Goal: Transaction & Acquisition: Purchase product/service

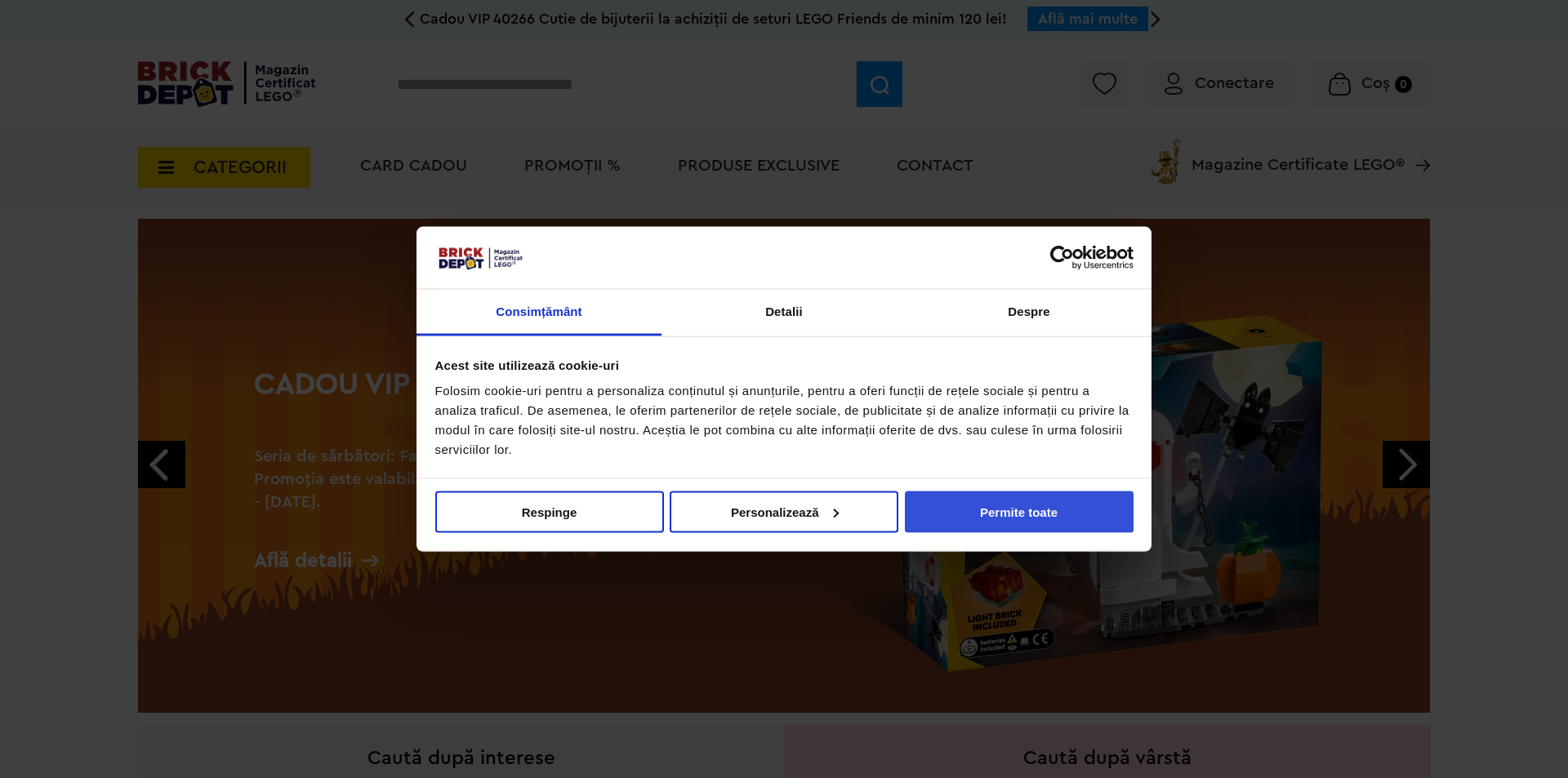
click at [1008, 510] on button "Permite toate" at bounding box center [1019, 512] width 228 height 42
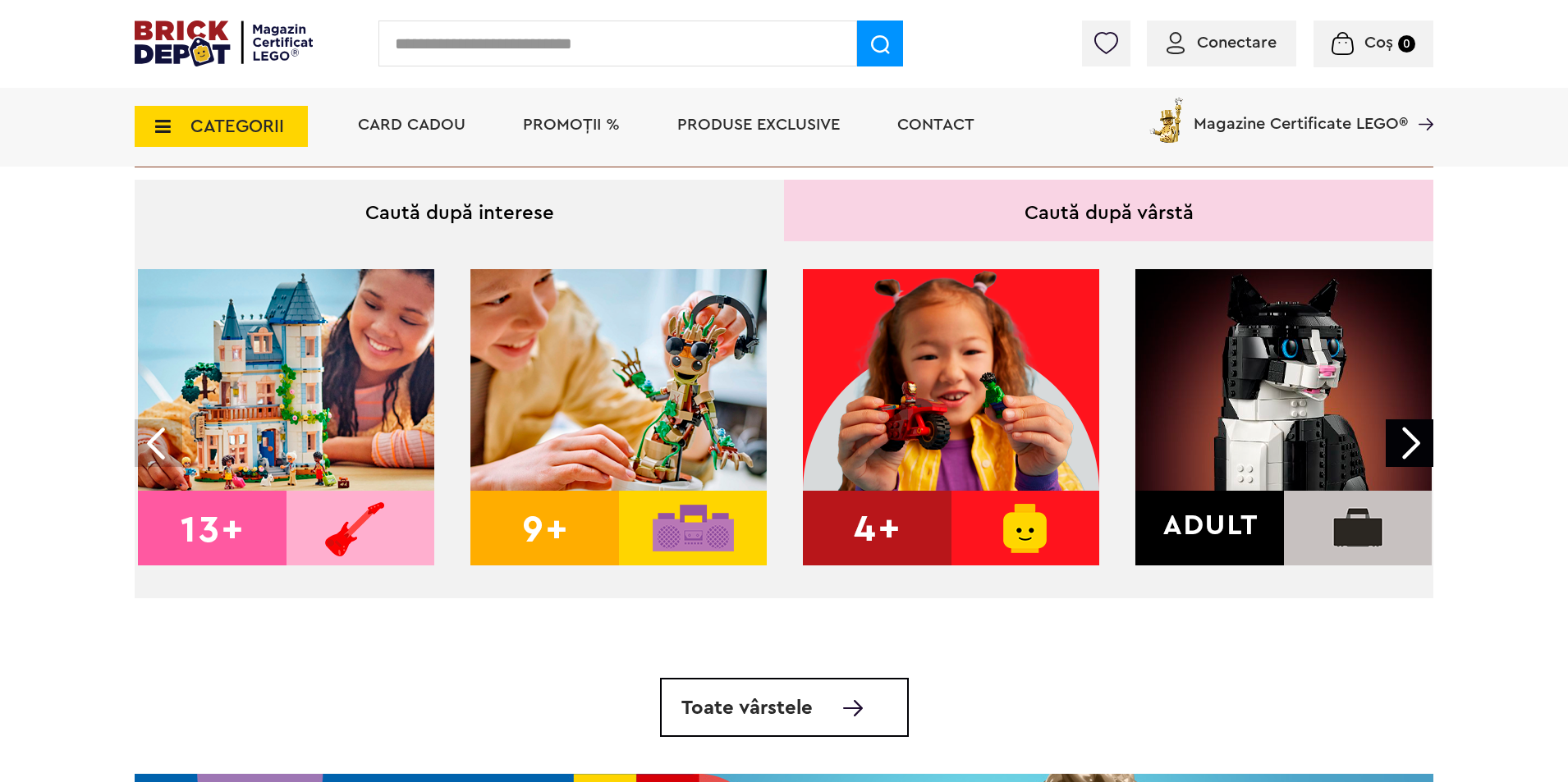
scroll to position [594, 0]
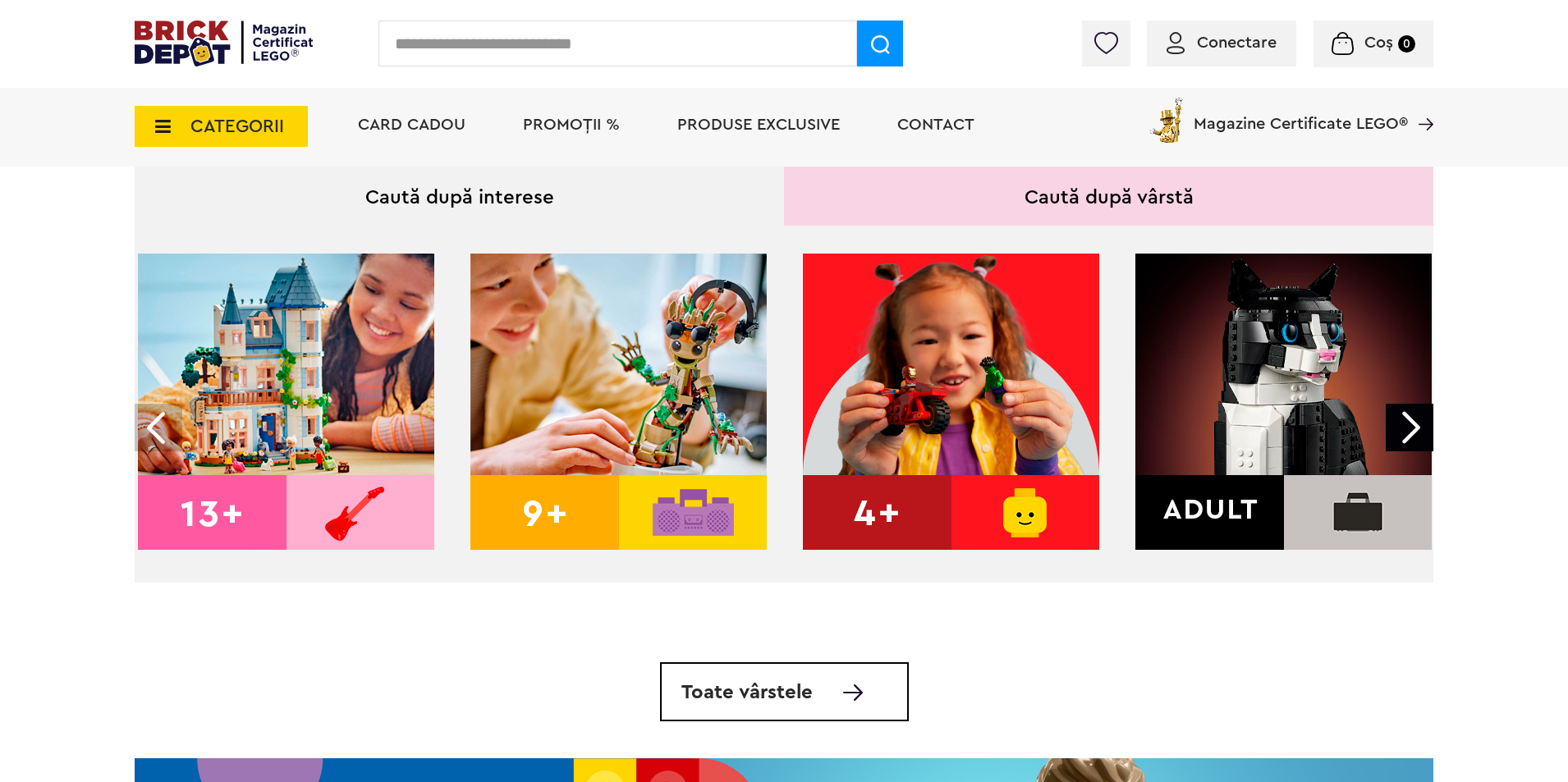
click at [924, 523] on img at bounding box center [951, 402] width 297 height 297
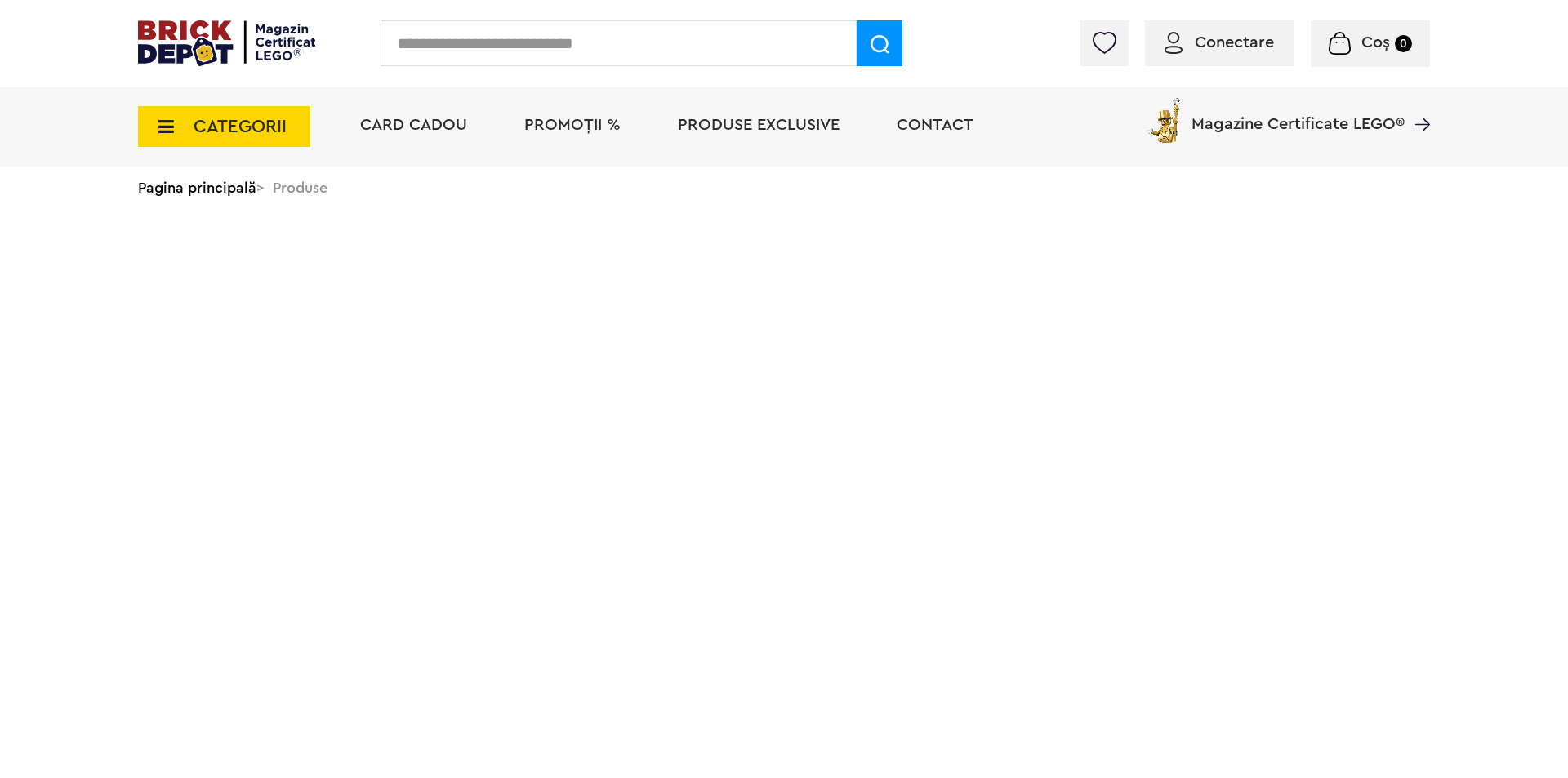
click at [916, 250] on html "Adăugat în coș Către coșul tău Continuă cumpărăturile 50% Reducere la o selecți…" at bounding box center [784, 125] width 1568 height 250
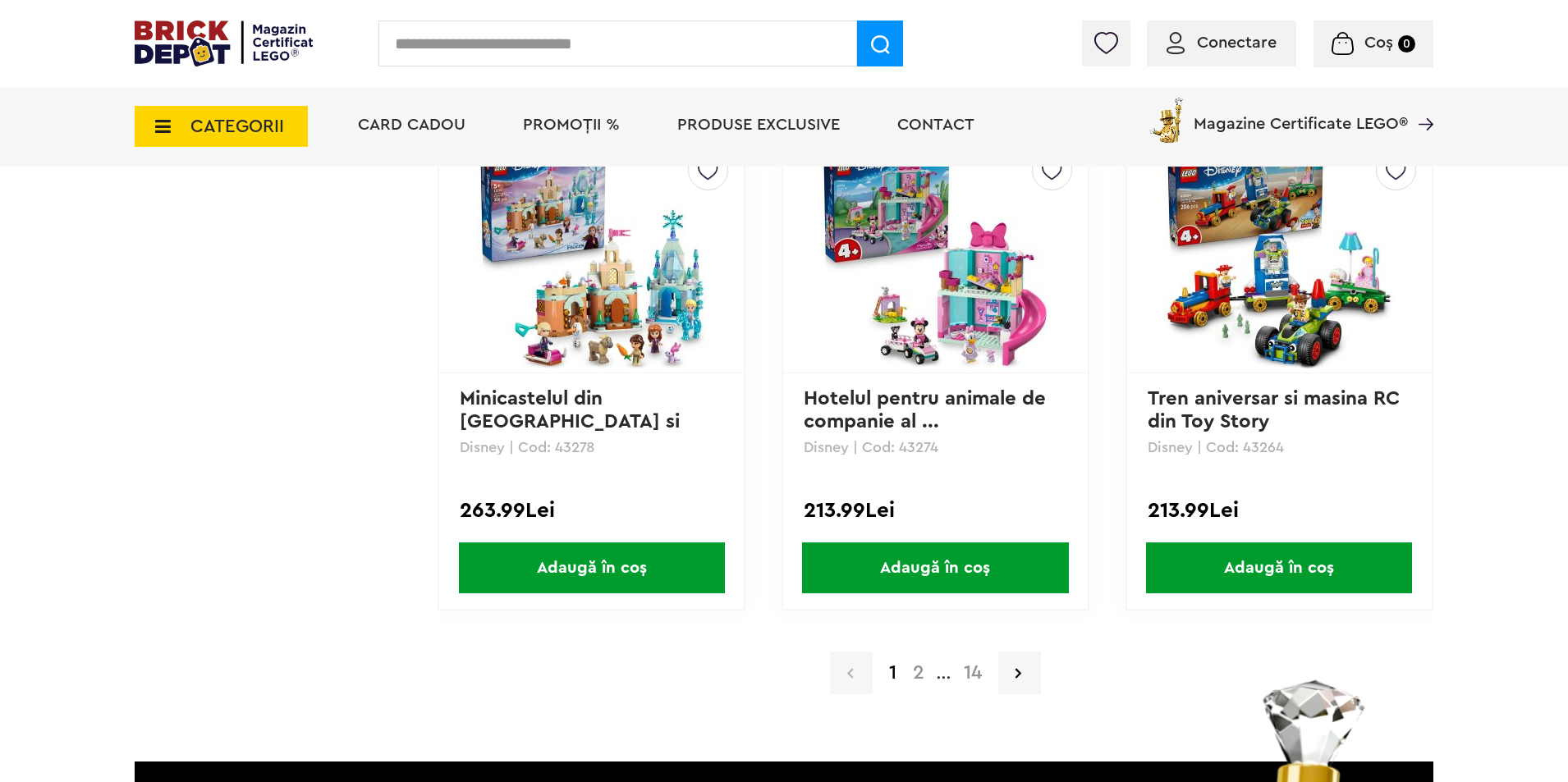
scroll to position [3267, 0]
